Goal: Navigation & Orientation: Go to known website

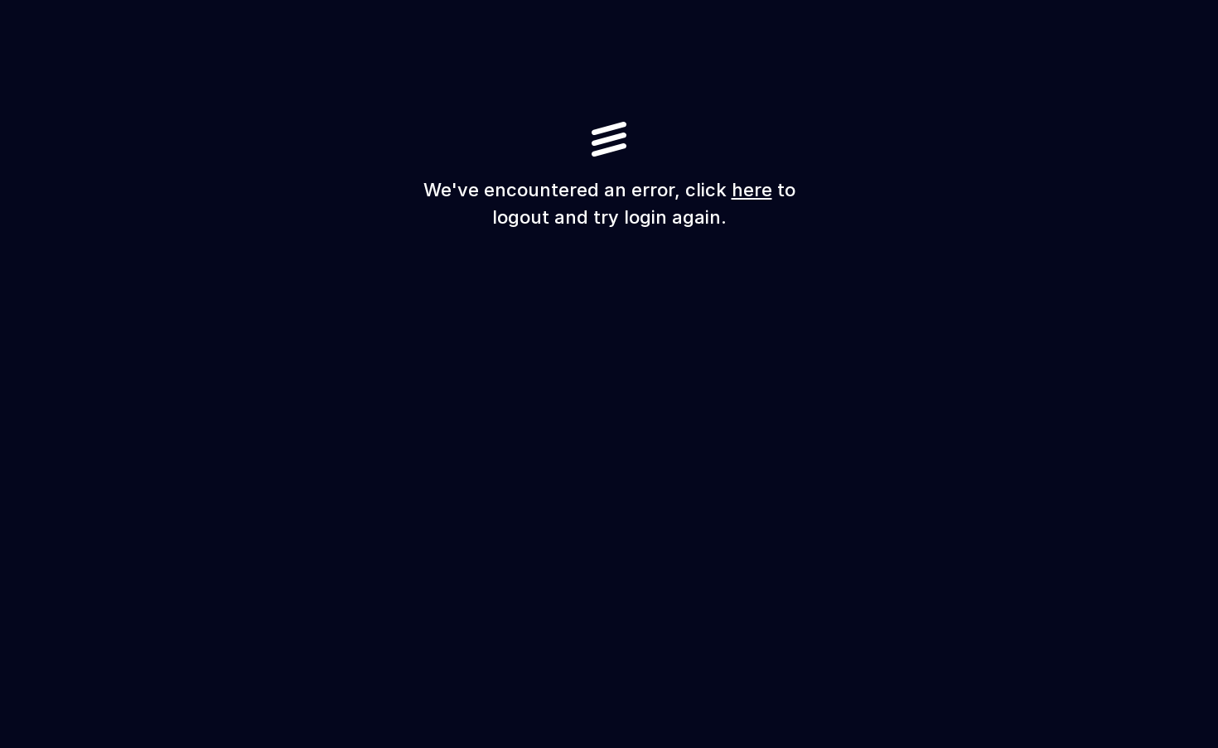
click at [742, 195] on link "here" at bounding box center [751, 190] width 41 height 22
